Goal: Navigation & Orientation: Find specific page/section

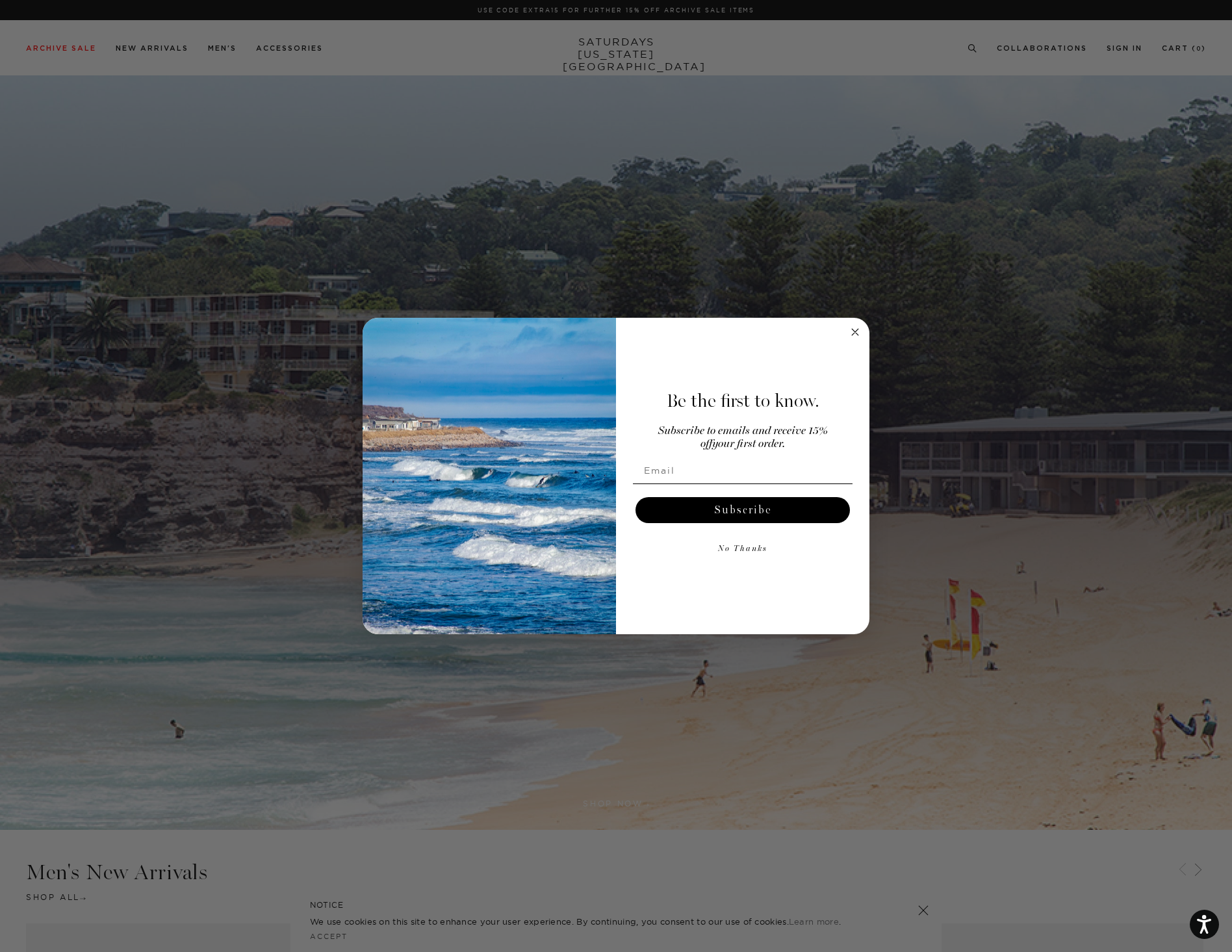
click at [854, 331] on icon "Close dialog" at bounding box center [855, 332] width 7 height 7
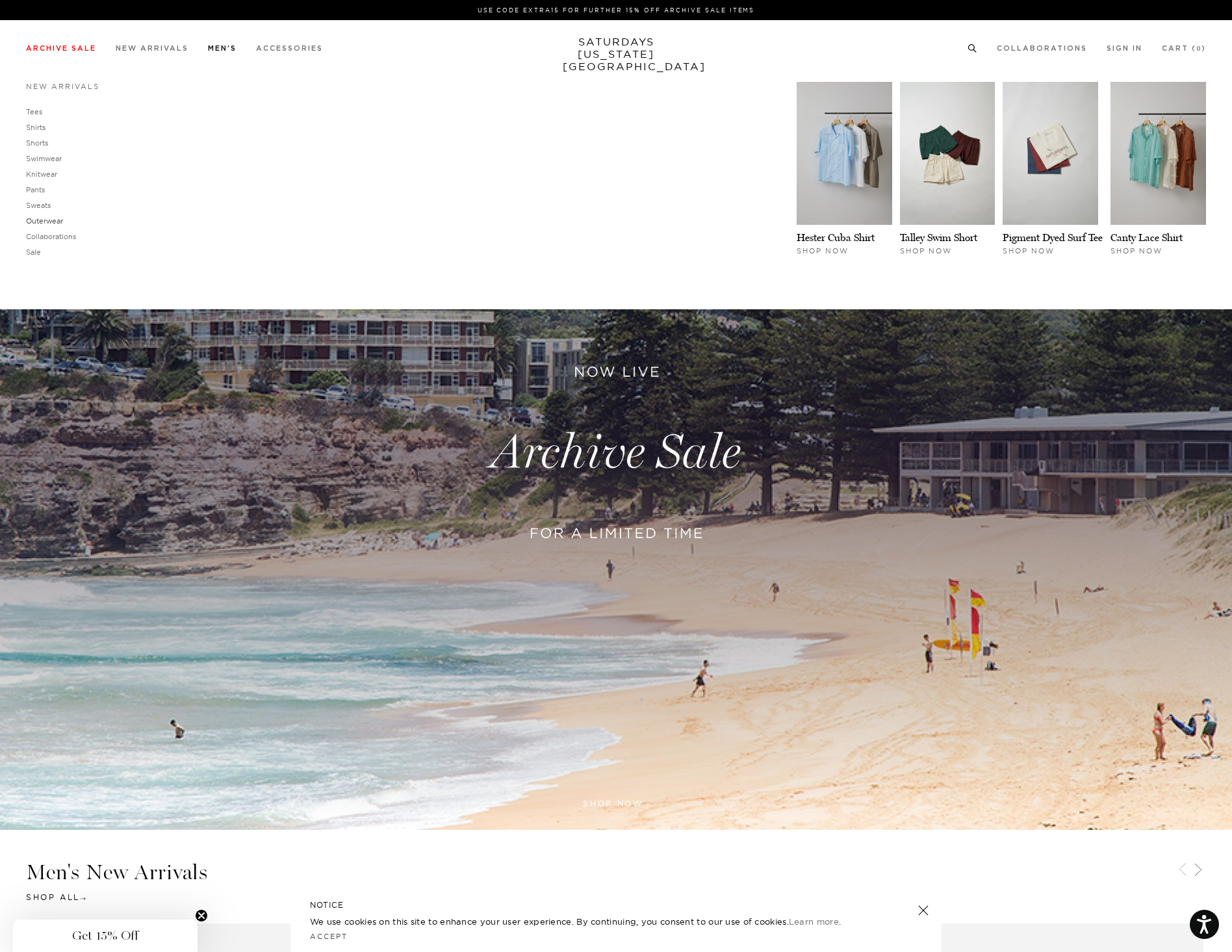
click at [46, 217] on link "Outerwear" at bounding box center [44, 220] width 38 height 9
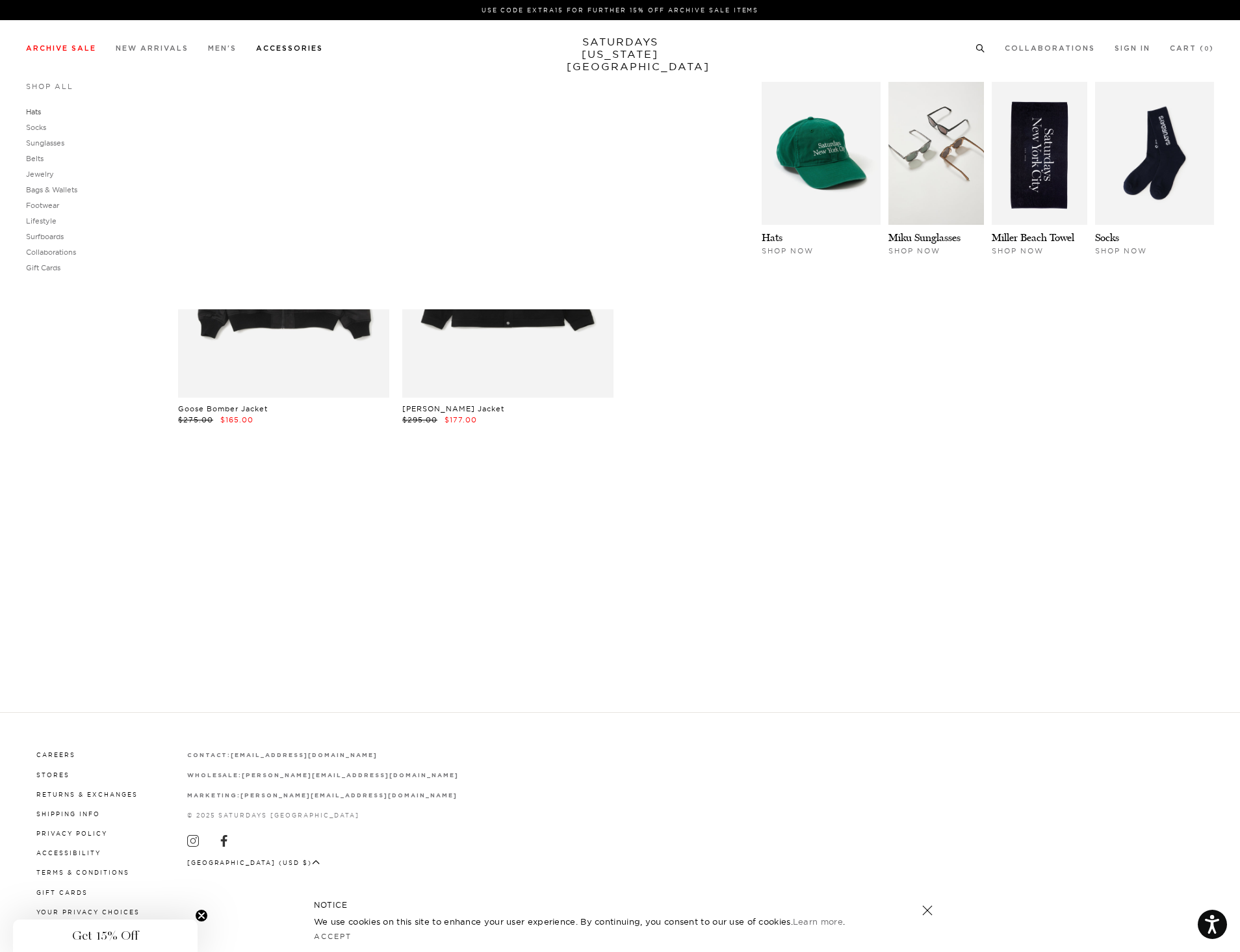
click at [35, 113] on link "Hats" at bounding box center [34, 111] width 15 height 9
